Goal: Information Seeking & Learning: Learn about a topic

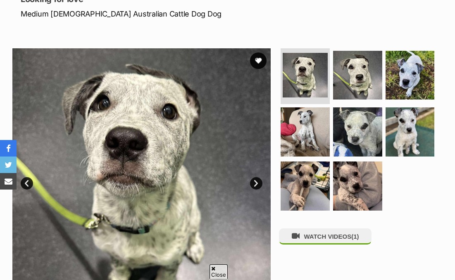
click at [163, 136] on img at bounding box center [141, 177] width 258 height 258
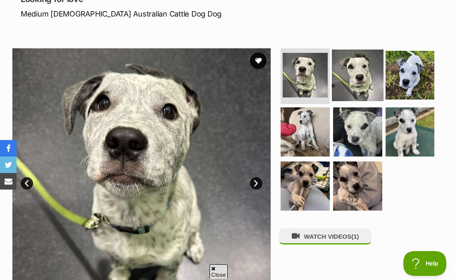
click at [363, 81] on img at bounding box center [358, 75] width 52 height 52
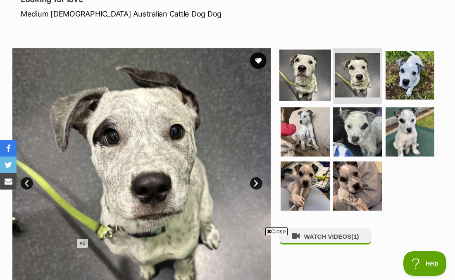
click at [312, 54] on img at bounding box center [305, 75] width 52 height 52
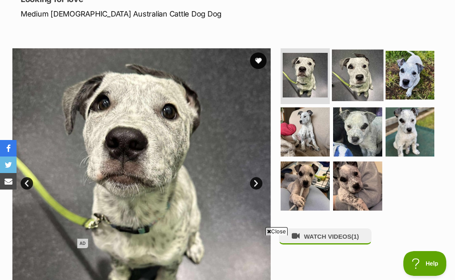
click at [368, 84] on img at bounding box center [358, 75] width 52 height 52
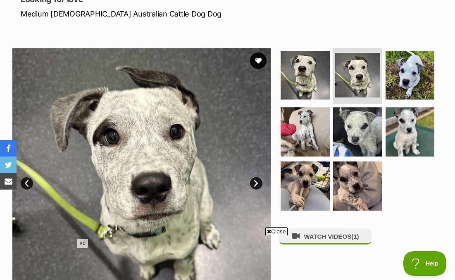
click at [136, 143] on img at bounding box center [141, 177] width 258 height 258
drag, startPoint x: 136, startPoint y: 143, endPoint x: 176, endPoint y: 0, distance: 148.1
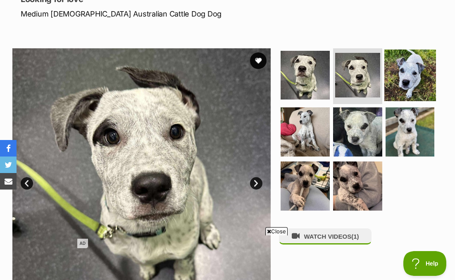
click at [403, 79] on img at bounding box center [410, 75] width 52 height 52
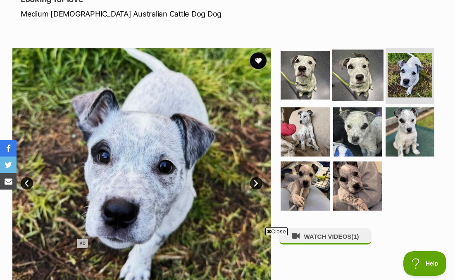
click at [349, 75] on img at bounding box center [358, 75] width 52 height 52
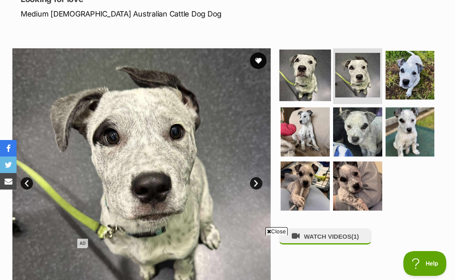
click at [312, 78] on img at bounding box center [305, 75] width 52 height 52
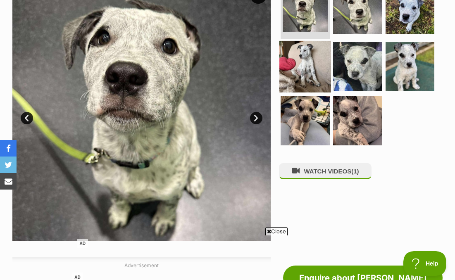
scroll to position [189, 0]
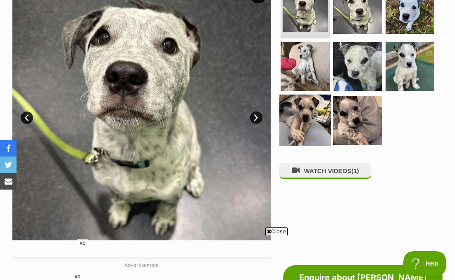
click at [311, 114] on img at bounding box center [305, 121] width 52 height 52
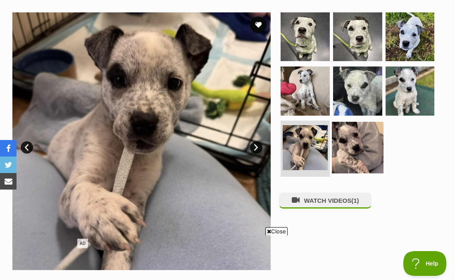
scroll to position [159, 0]
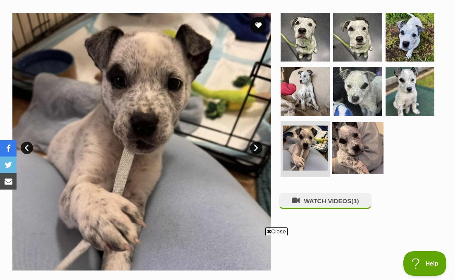
click at [342, 136] on img at bounding box center [358, 148] width 52 height 52
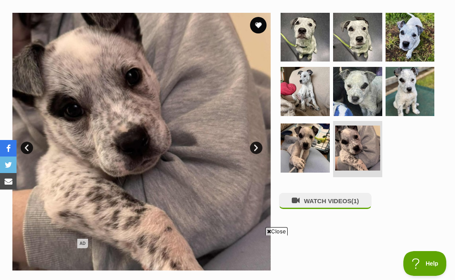
drag, startPoint x: 162, startPoint y: 95, endPoint x: 200, endPoint y: 17, distance: 87.4
click at [351, 23] on img at bounding box center [358, 37] width 52 height 52
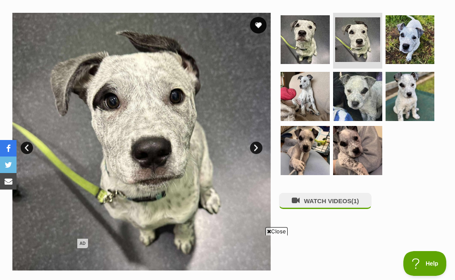
click at [255, 150] on link "Next" at bounding box center [256, 148] width 12 height 12
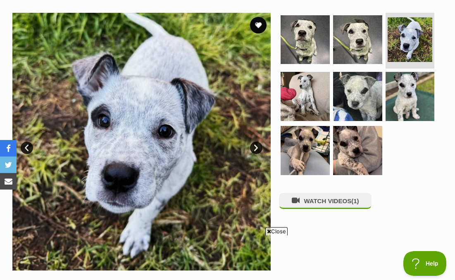
click at [255, 150] on link "Next" at bounding box center [256, 148] width 12 height 12
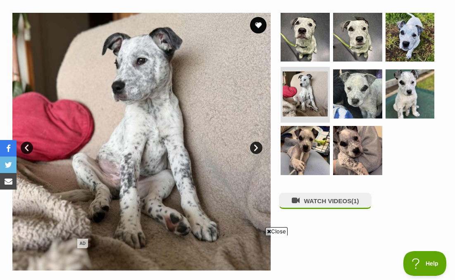
click at [272, 234] on span "Close" at bounding box center [276, 231] width 22 height 8
click at [257, 146] on link "Next" at bounding box center [256, 148] width 12 height 12
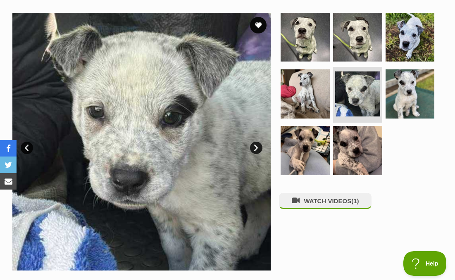
click at [257, 146] on link "Next" at bounding box center [256, 148] width 12 height 12
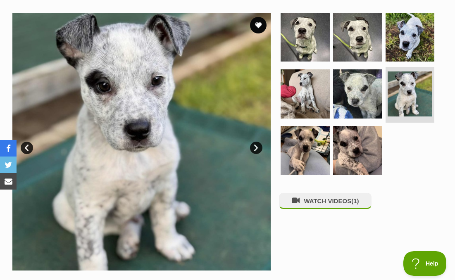
click at [257, 146] on link "Next" at bounding box center [256, 148] width 12 height 12
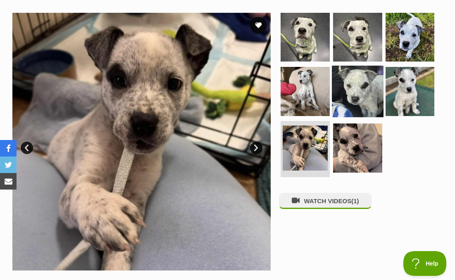
click at [336, 90] on img at bounding box center [358, 92] width 52 height 52
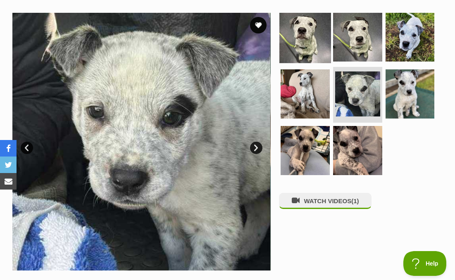
click at [307, 40] on img at bounding box center [305, 37] width 52 height 52
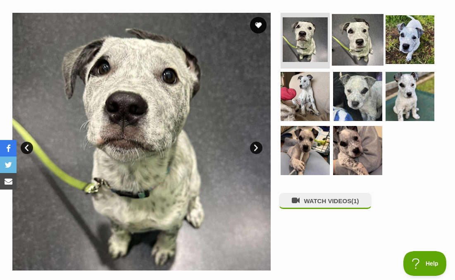
click at [352, 29] on img at bounding box center [358, 40] width 52 height 52
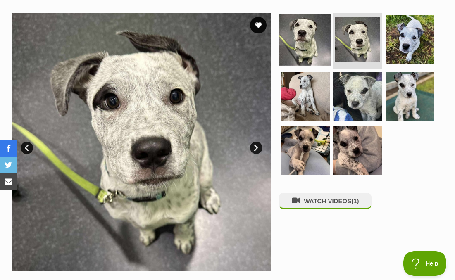
click at [310, 46] on img at bounding box center [305, 40] width 52 height 52
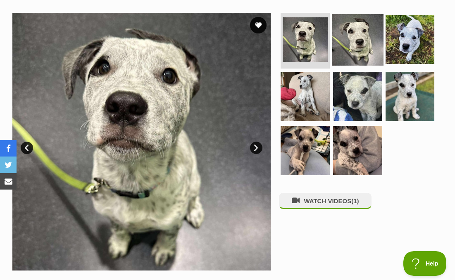
click at [357, 43] on img at bounding box center [358, 40] width 52 height 52
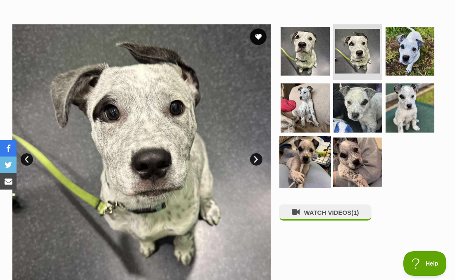
scroll to position [143, 0]
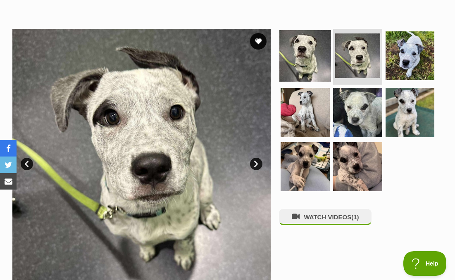
click at [315, 64] on img at bounding box center [305, 56] width 52 height 52
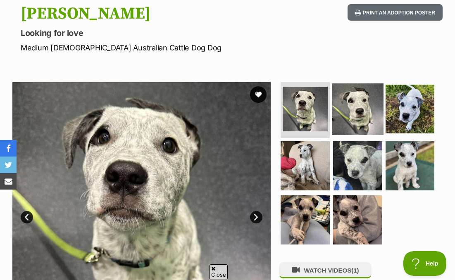
click at [356, 121] on img at bounding box center [358, 109] width 52 height 52
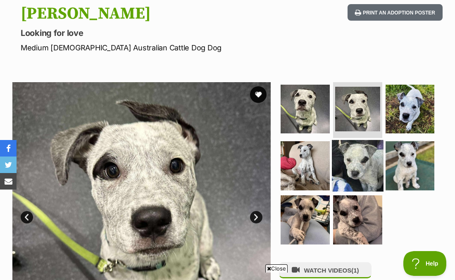
click at [354, 158] on img at bounding box center [358, 166] width 52 height 52
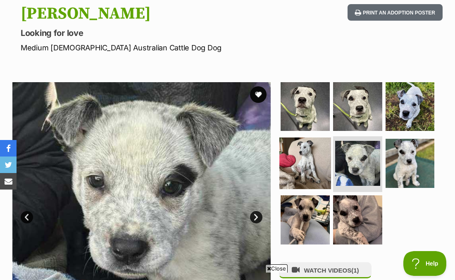
click at [320, 172] on img at bounding box center [305, 164] width 52 height 52
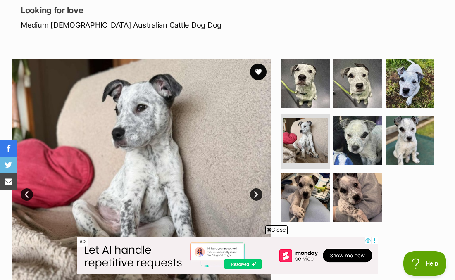
scroll to position [126, 0]
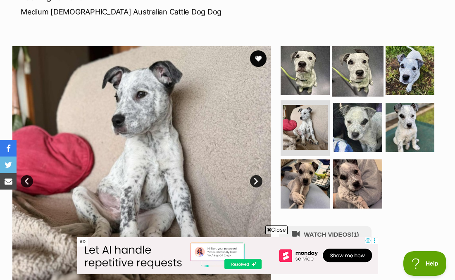
click at [353, 77] on img at bounding box center [358, 71] width 52 height 52
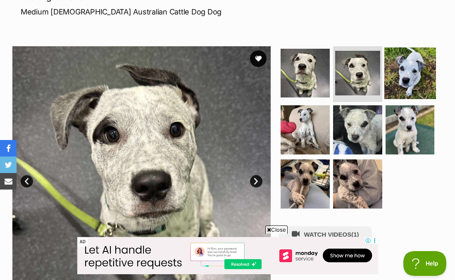
click at [390, 85] on img at bounding box center [410, 73] width 52 height 52
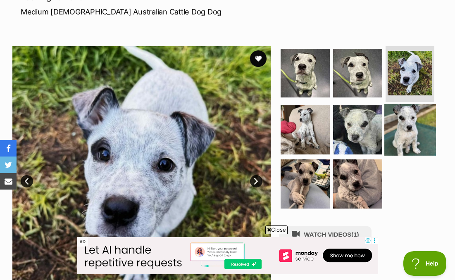
click at [419, 119] on img at bounding box center [410, 130] width 52 height 52
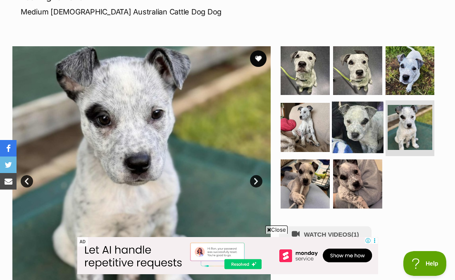
click at [369, 120] on img at bounding box center [358, 128] width 52 height 52
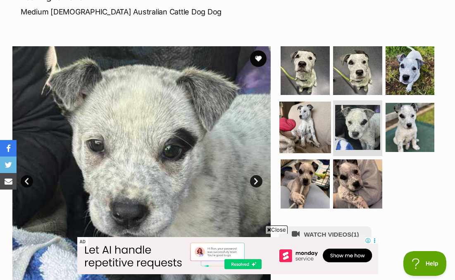
click at [315, 110] on img at bounding box center [305, 128] width 52 height 52
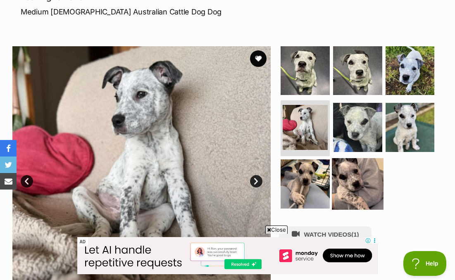
click at [343, 193] on img at bounding box center [358, 184] width 52 height 52
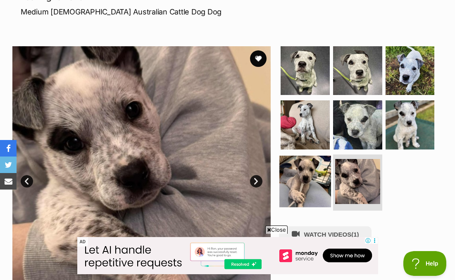
click at [310, 180] on img at bounding box center [305, 182] width 52 height 52
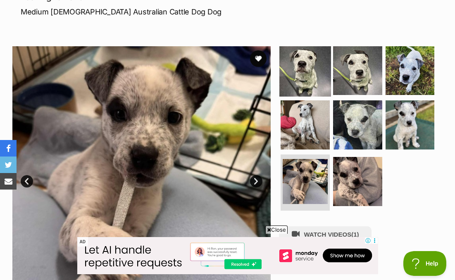
click at [303, 74] on img at bounding box center [305, 71] width 52 height 52
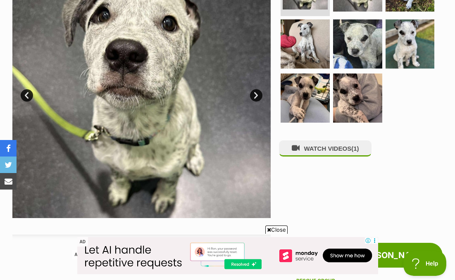
scroll to position [216, 0]
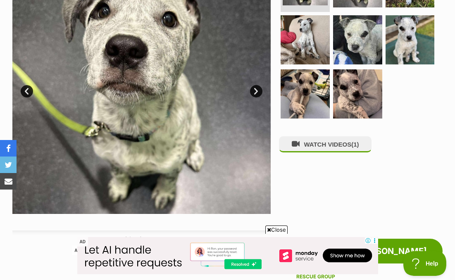
click at [253, 78] on img at bounding box center [141, 85] width 258 height 258
click at [253, 89] on link "Next" at bounding box center [256, 91] width 12 height 12
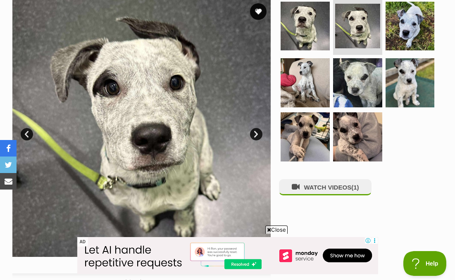
scroll to position [164, 0]
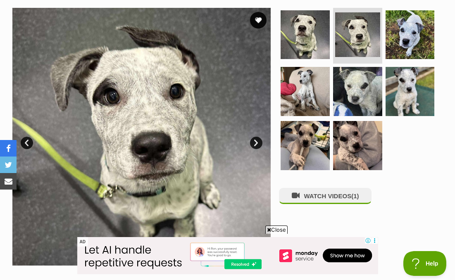
click at [254, 136] on img at bounding box center [141, 137] width 258 height 258
click at [257, 138] on link "Next" at bounding box center [256, 143] width 12 height 12
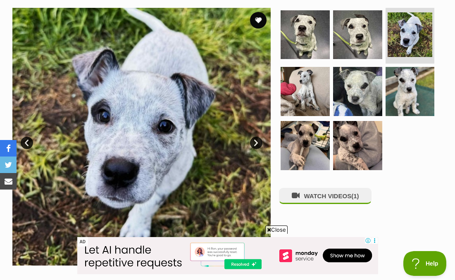
click at [257, 138] on link "Next" at bounding box center [256, 143] width 12 height 12
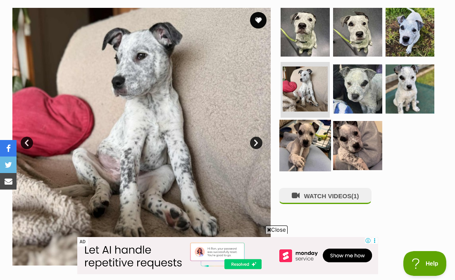
click at [303, 136] on img at bounding box center [305, 146] width 52 height 52
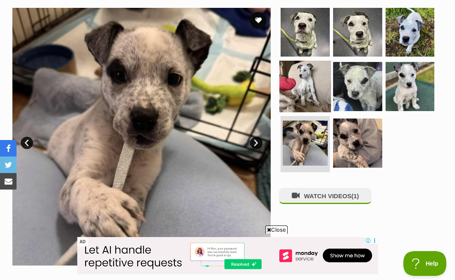
click at [307, 81] on img at bounding box center [305, 87] width 52 height 52
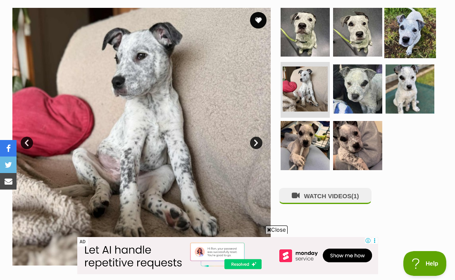
click at [403, 29] on img at bounding box center [410, 32] width 52 height 52
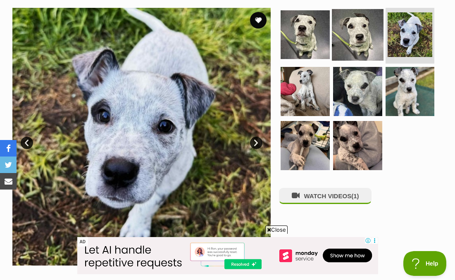
click at [362, 36] on img at bounding box center [358, 35] width 52 height 52
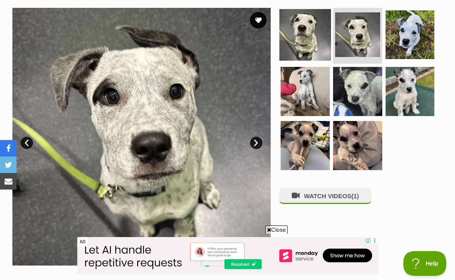
click at [287, 28] on img at bounding box center [305, 35] width 52 height 52
